Goal: Go to known website: Go to known website

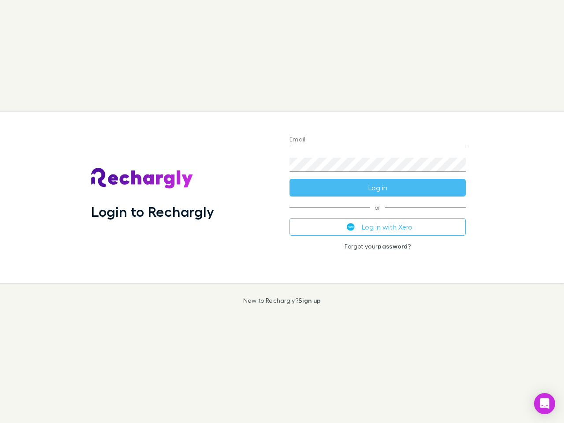
click at [282, 212] on div "Login to Rechargly" at bounding box center [183, 197] width 198 height 171
click at [378, 140] on input "Email" at bounding box center [378, 140] width 176 height 14
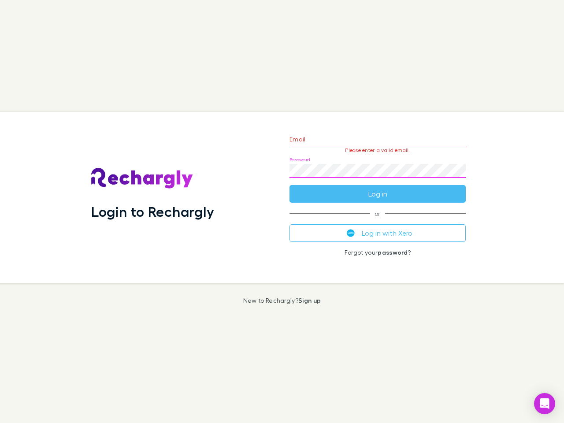
click at [378, 188] on form "Email Please enter a valid email. Password Log in" at bounding box center [378, 164] width 176 height 77
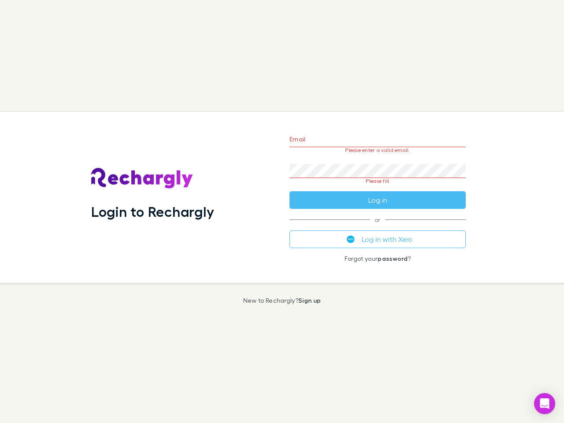
click at [378, 227] on div "Email Please enter a valid email. Password Please fill Log in or Log in with Xe…" at bounding box center [378, 197] width 190 height 171
click at [545, 404] on icon "Open Intercom Messenger" at bounding box center [545, 404] width 9 height 11
